Goal: Check status: Check status

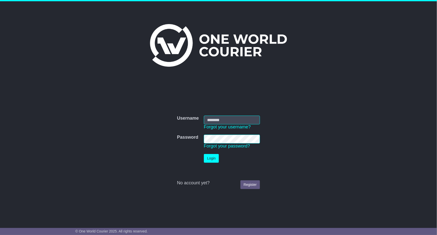
type input "**********"
click at [213, 160] on button "Login" at bounding box center [211, 158] width 15 height 9
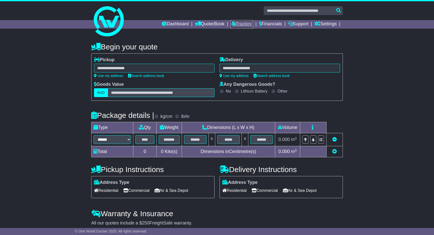
click at [238, 23] on link "Tracking" at bounding box center [242, 24] width 22 height 9
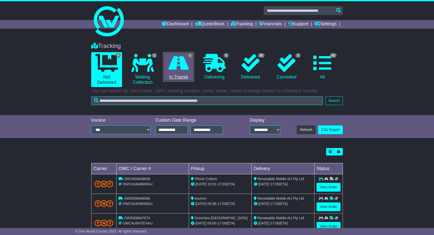
click at [185, 70] on icon at bounding box center [178, 63] width 20 height 18
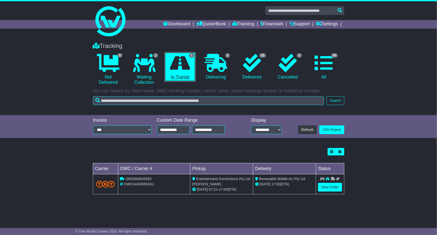
drag, startPoint x: 185, startPoint y: 70, endPoint x: 194, endPoint y: 67, distance: 10.0
click at [187, 69] on icon at bounding box center [180, 63] width 20 height 18
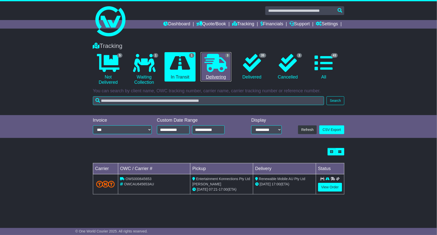
click at [211, 65] on icon at bounding box center [216, 63] width 23 height 18
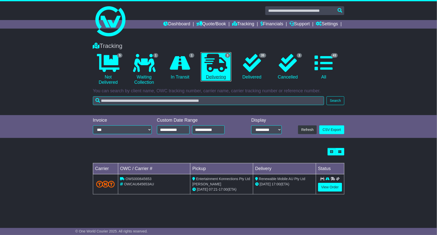
click at [211, 65] on icon at bounding box center [216, 63] width 23 height 18
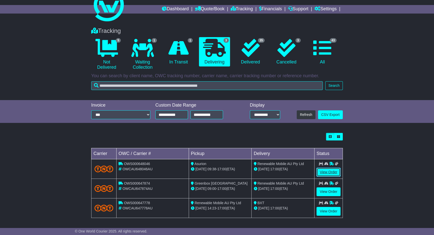
scroll to position [7, 0]
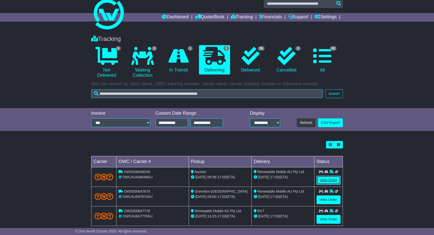
click at [331, 170] on table "Carrier OWC / Carrier # Pickup Delivery Status OWS000648046 OWCAU648046AU Asuri…" at bounding box center [216, 191] width 251 height 70
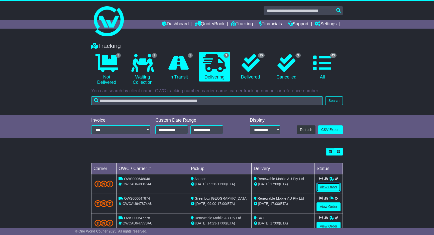
click at [333, 188] on link "View Order" at bounding box center [328, 187] width 24 height 9
